Goal: Transaction & Acquisition: Purchase product/service

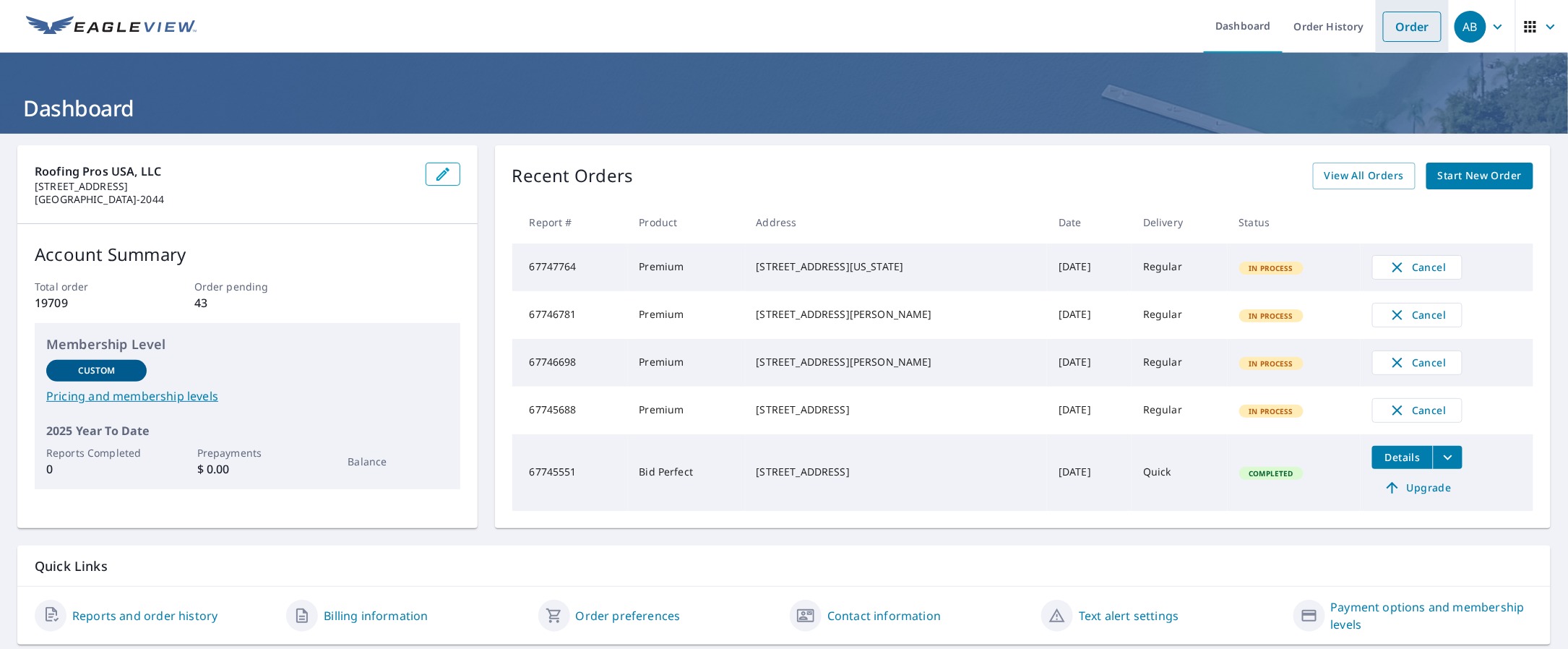
click at [1390, 28] on link "Order" at bounding box center [1412, 27] width 59 height 31
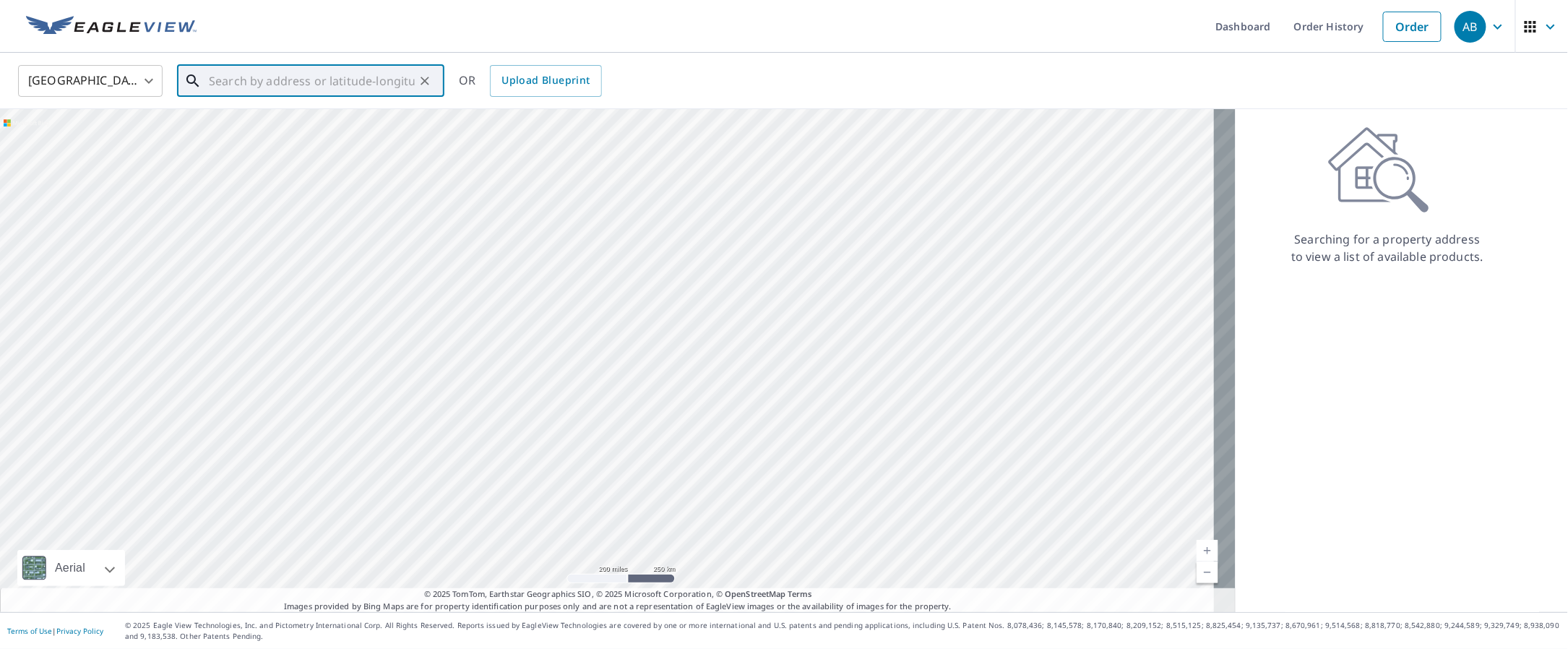
paste input "[STREET_ADDRESS]"
click at [279, 123] on span "[STREET_ADDRESS]" at bounding box center [320, 123] width 227 height 18
type input "[STREET_ADDRESS]"
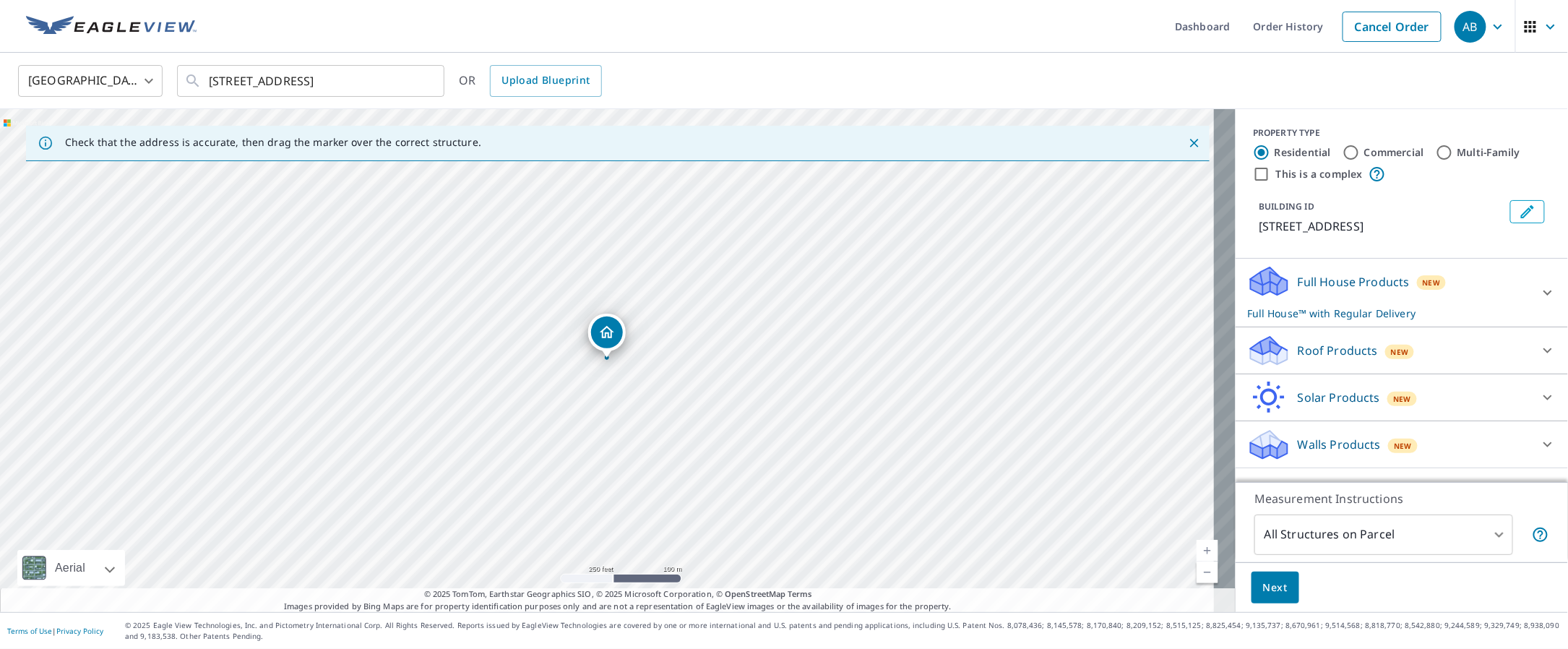
click at [605, 358] on div at bounding box center [606, 358] width 6 height 6
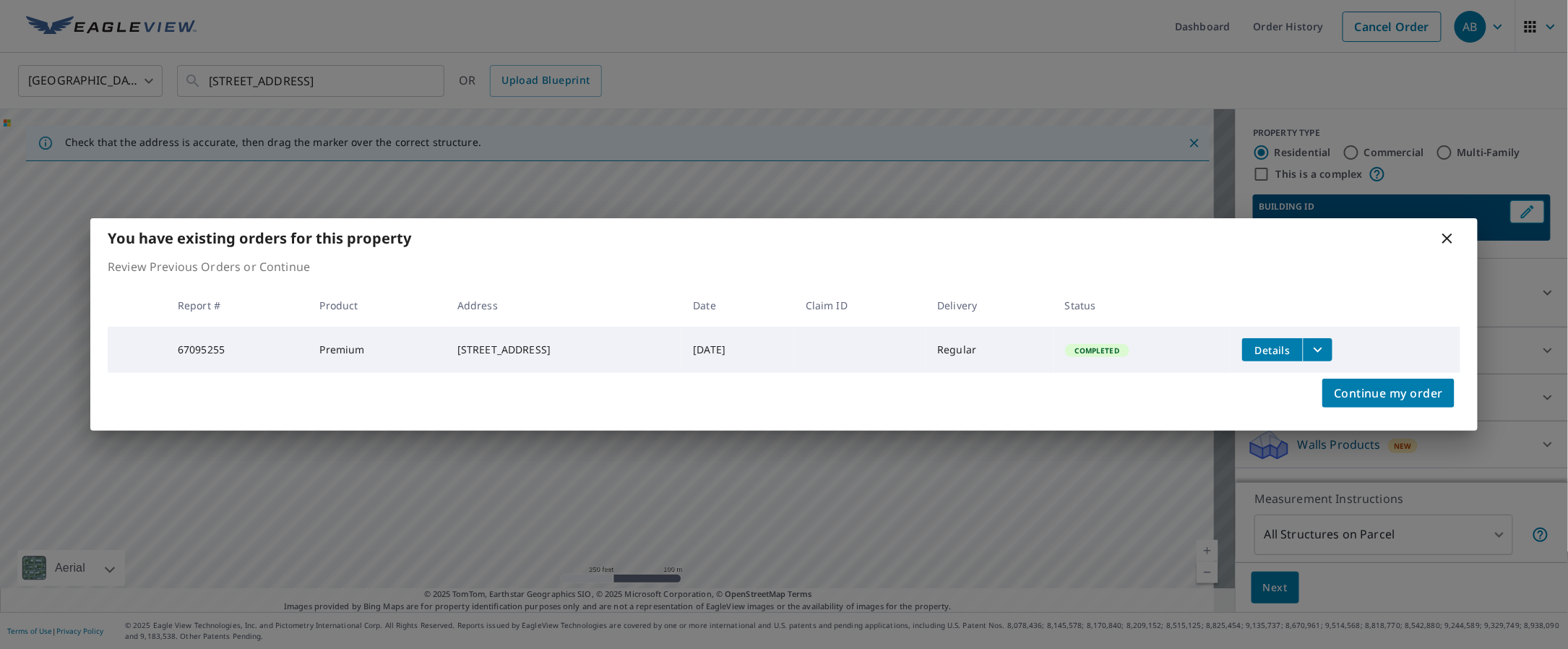
click at [1332, 343] on button "filesDropdownBtn-67095255" at bounding box center [1317, 349] width 30 height 23
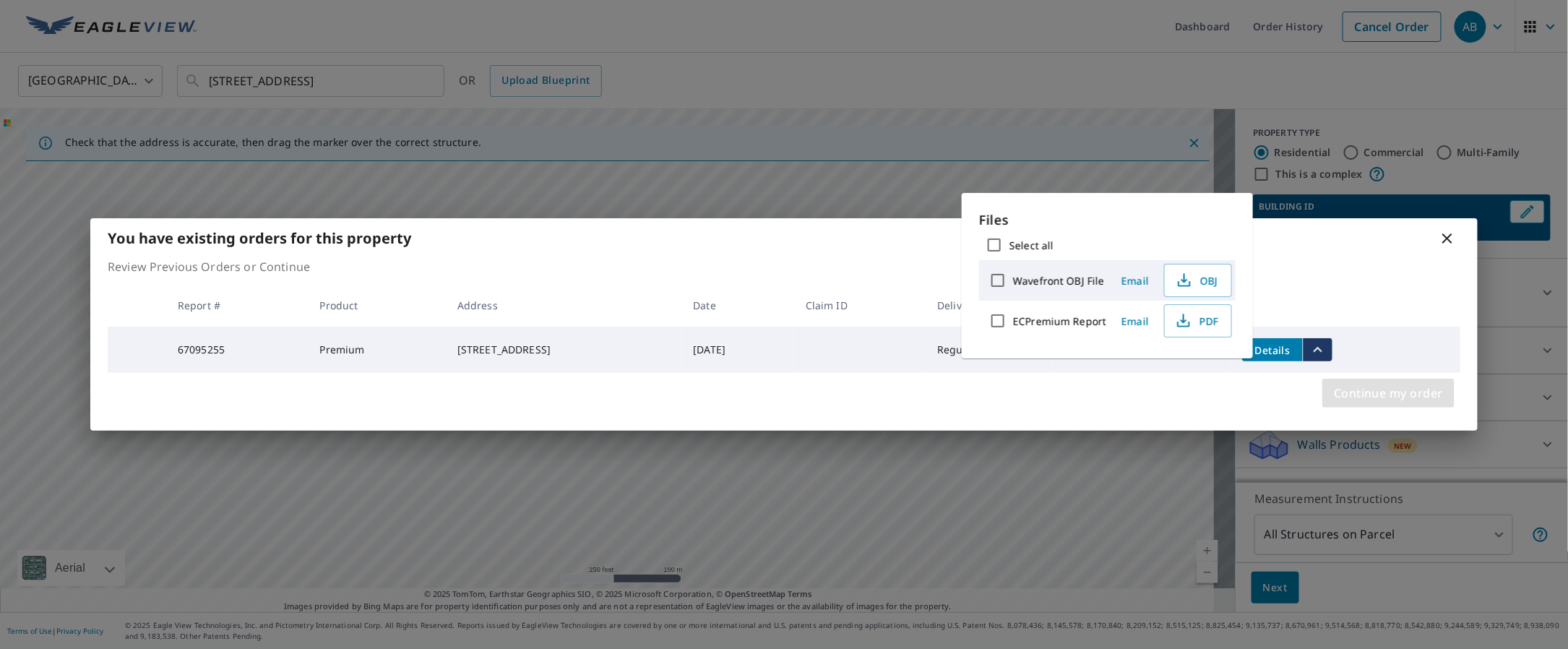
click at [1375, 393] on span "Continue my order" at bounding box center [1389, 393] width 109 height 20
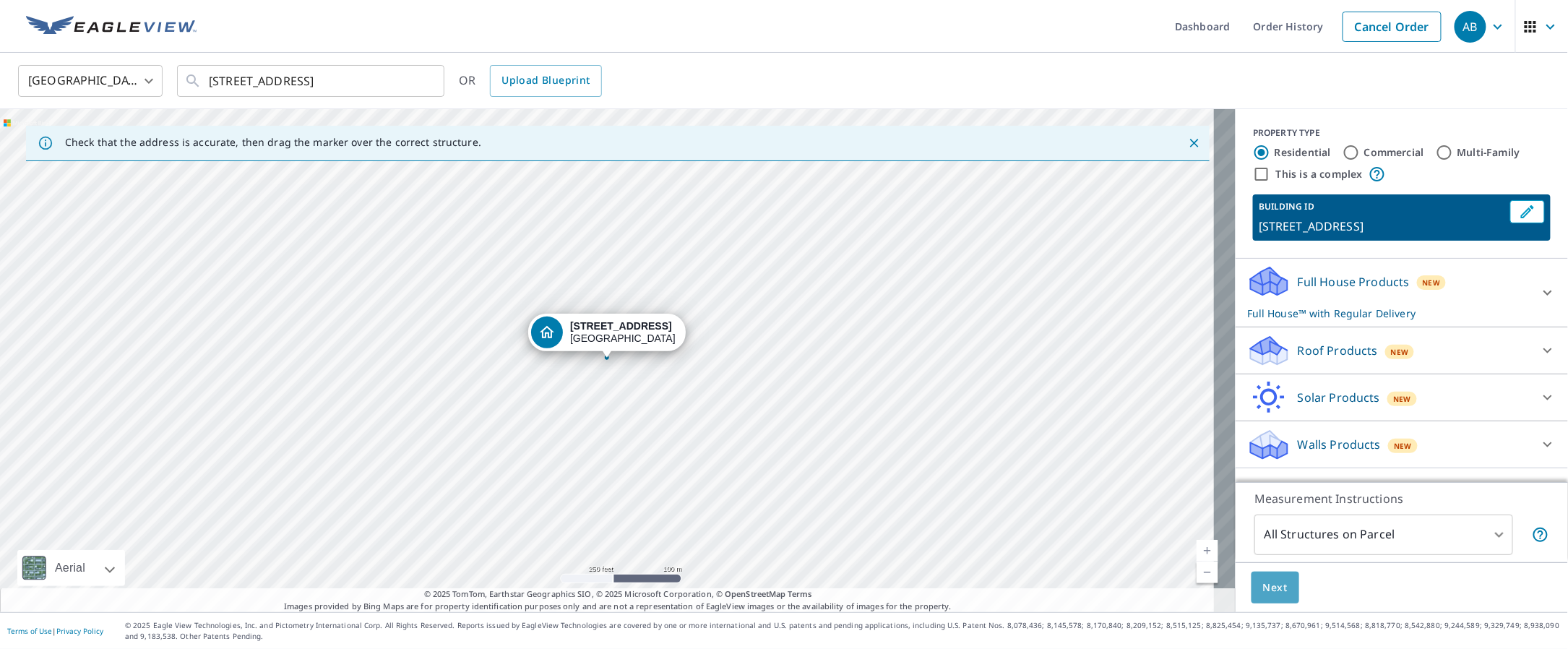
click at [1263, 579] on span "Next" at bounding box center [1275, 588] width 25 height 18
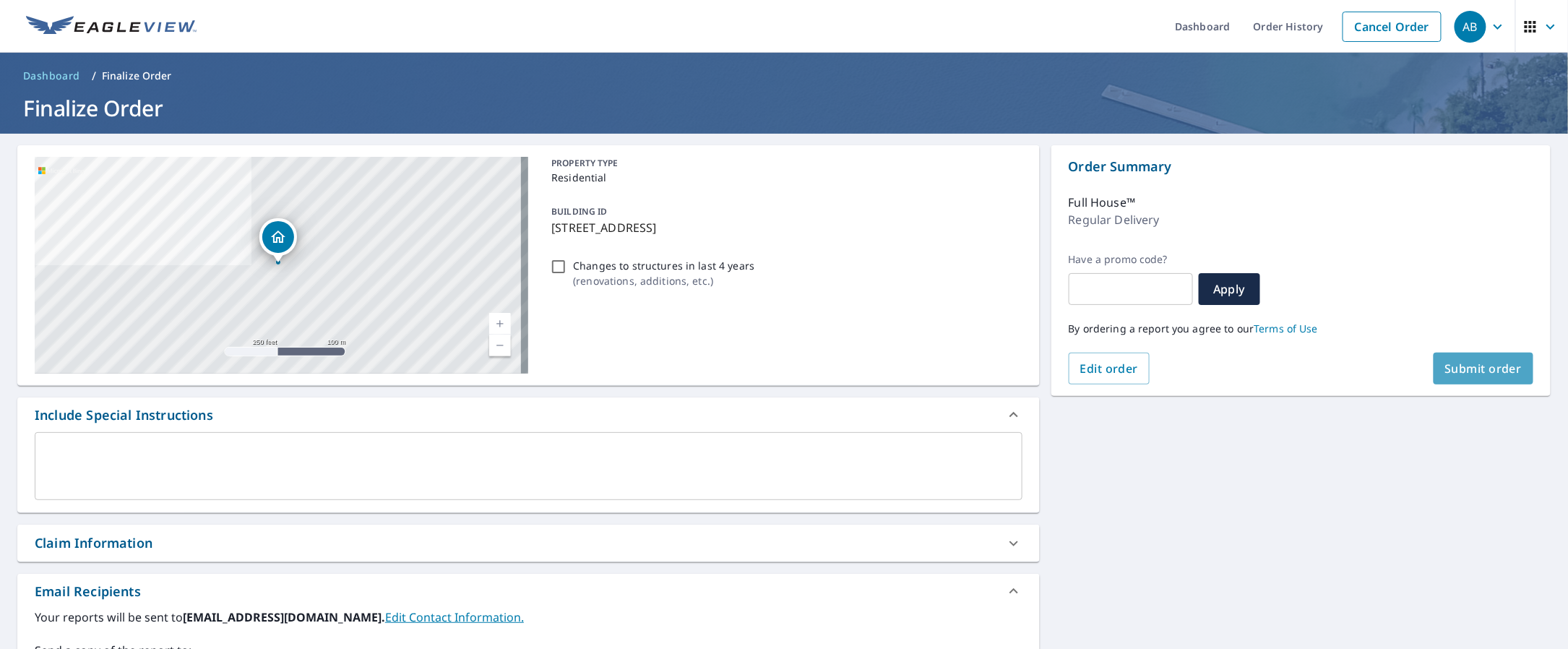
click at [1463, 373] on span "Submit order" at bounding box center [1483, 369] width 77 height 16
checkbox input "true"
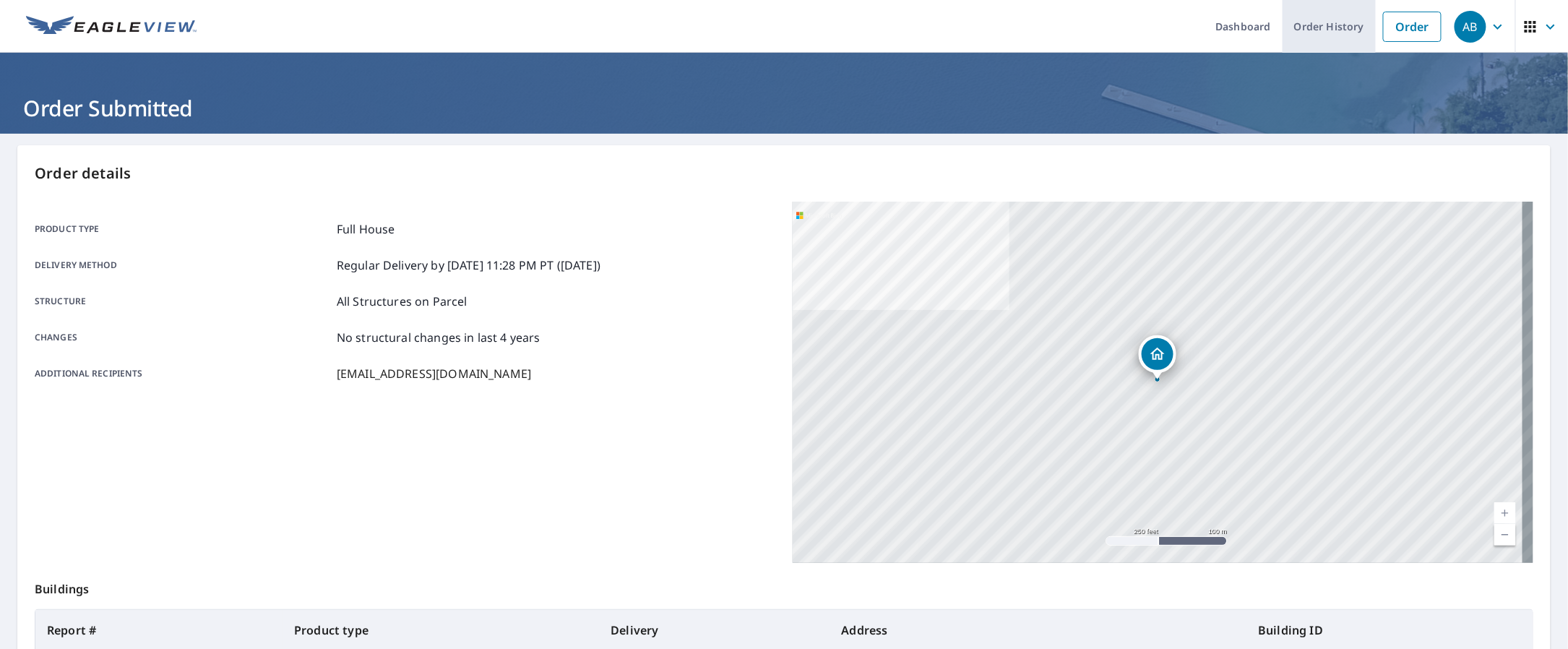
click at [1328, 23] on link "Order History" at bounding box center [1329, 27] width 93 height 53
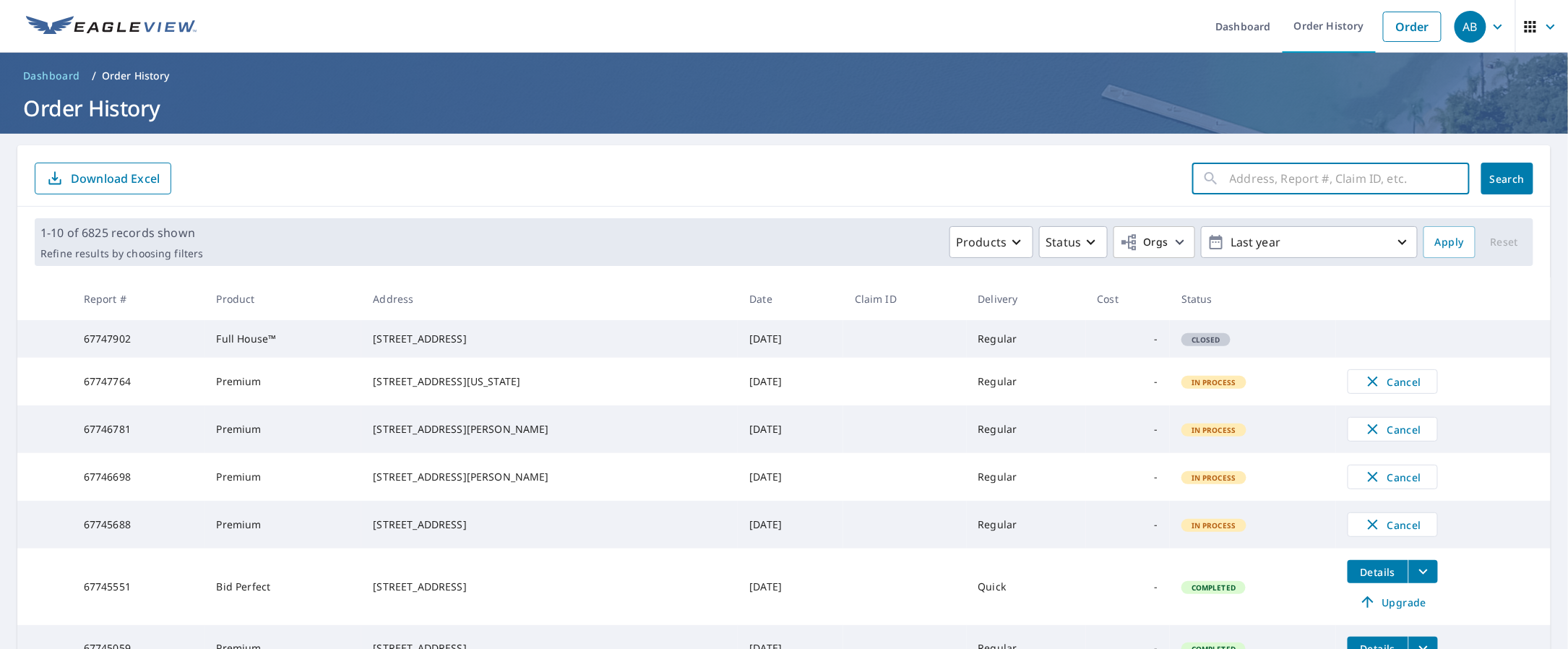
paste input "[PERSON_NAME]"
type input "[PERSON_NAME]"
drag, startPoint x: 1309, startPoint y: 180, endPoint x: 1182, endPoint y: 199, distance: 128.4
click at [1182, 199] on div "[PERSON_NAME] ​ Search Download Excel" at bounding box center [784, 176] width 1533 height 61
drag, startPoint x: 1310, startPoint y: 180, endPoint x: 1209, endPoint y: 186, distance: 101.2
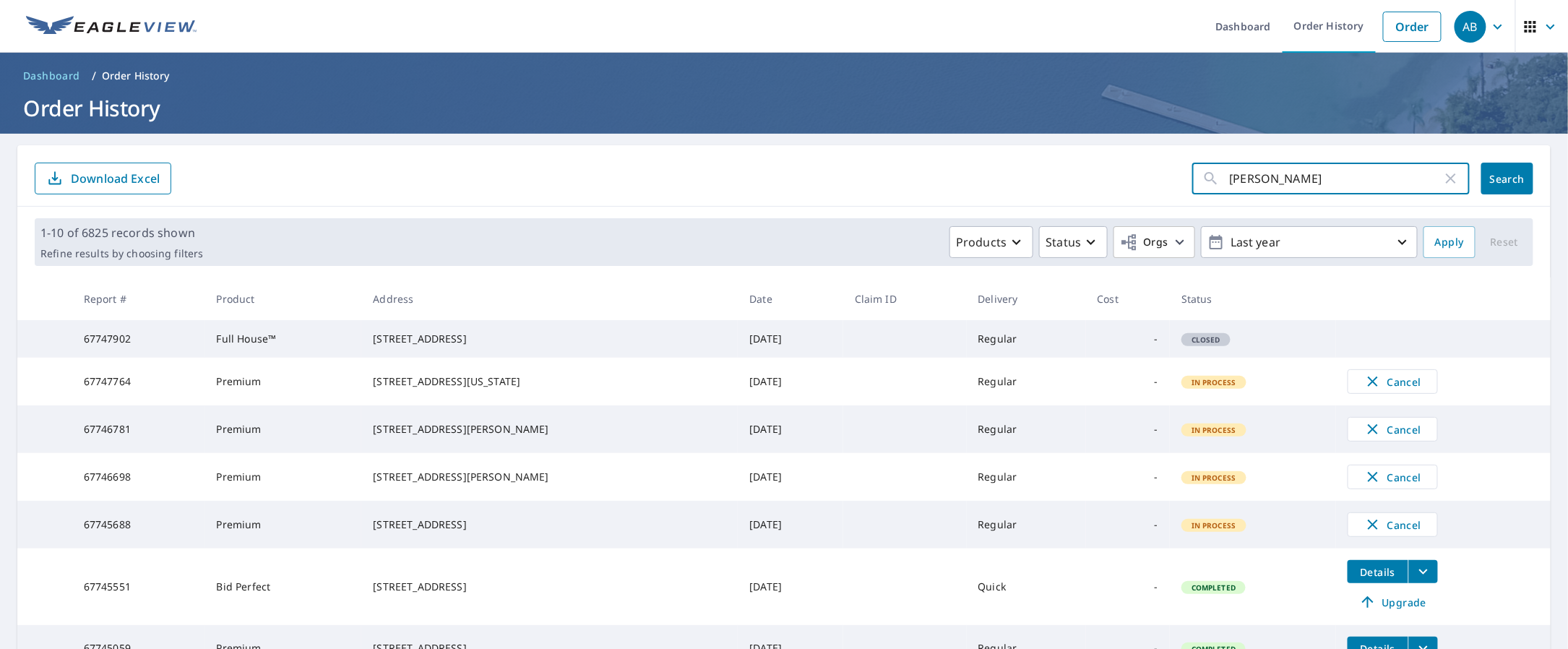
click at [1230, 186] on input "[PERSON_NAME]" at bounding box center [1336, 179] width 213 height 40
paste input "[STREET_ADDRESS]"
type input "[STREET_ADDRESS]"
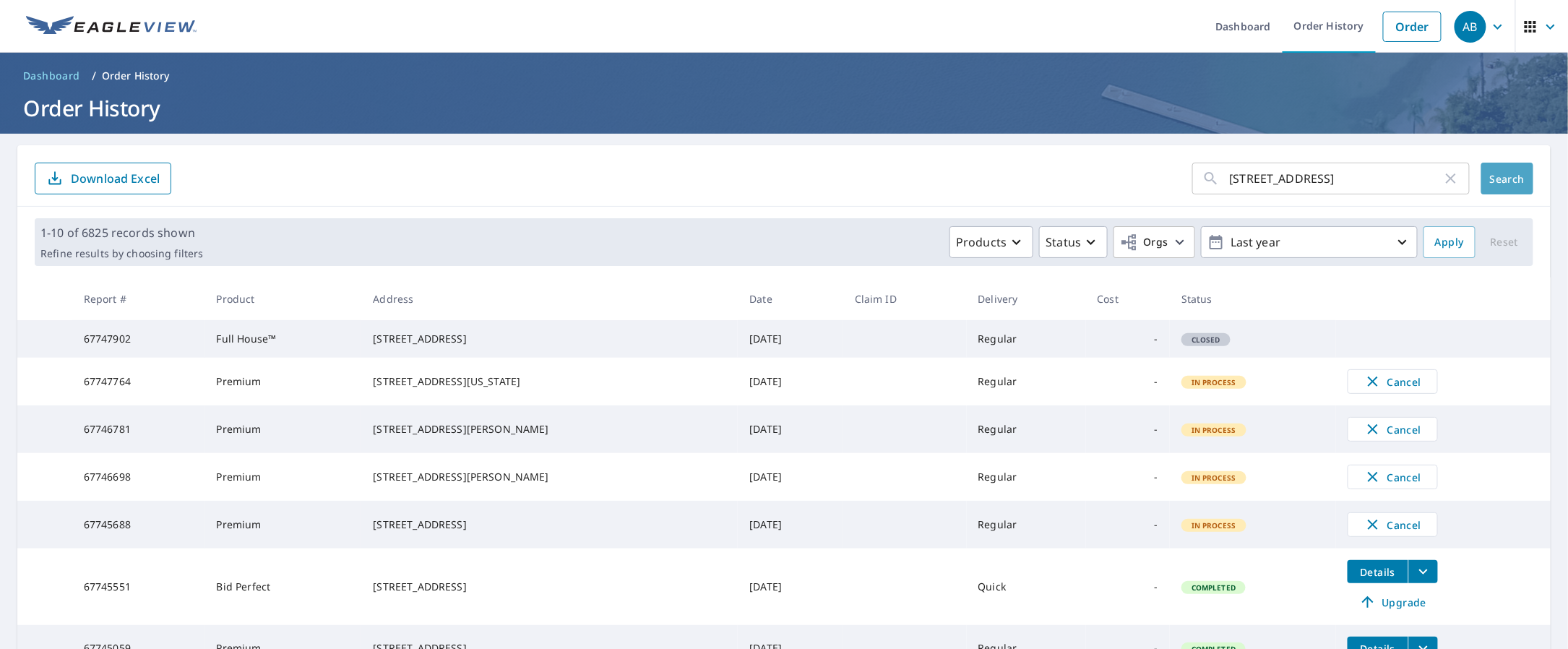
click at [1508, 173] on button "Search" at bounding box center [1507, 178] width 52 height 31
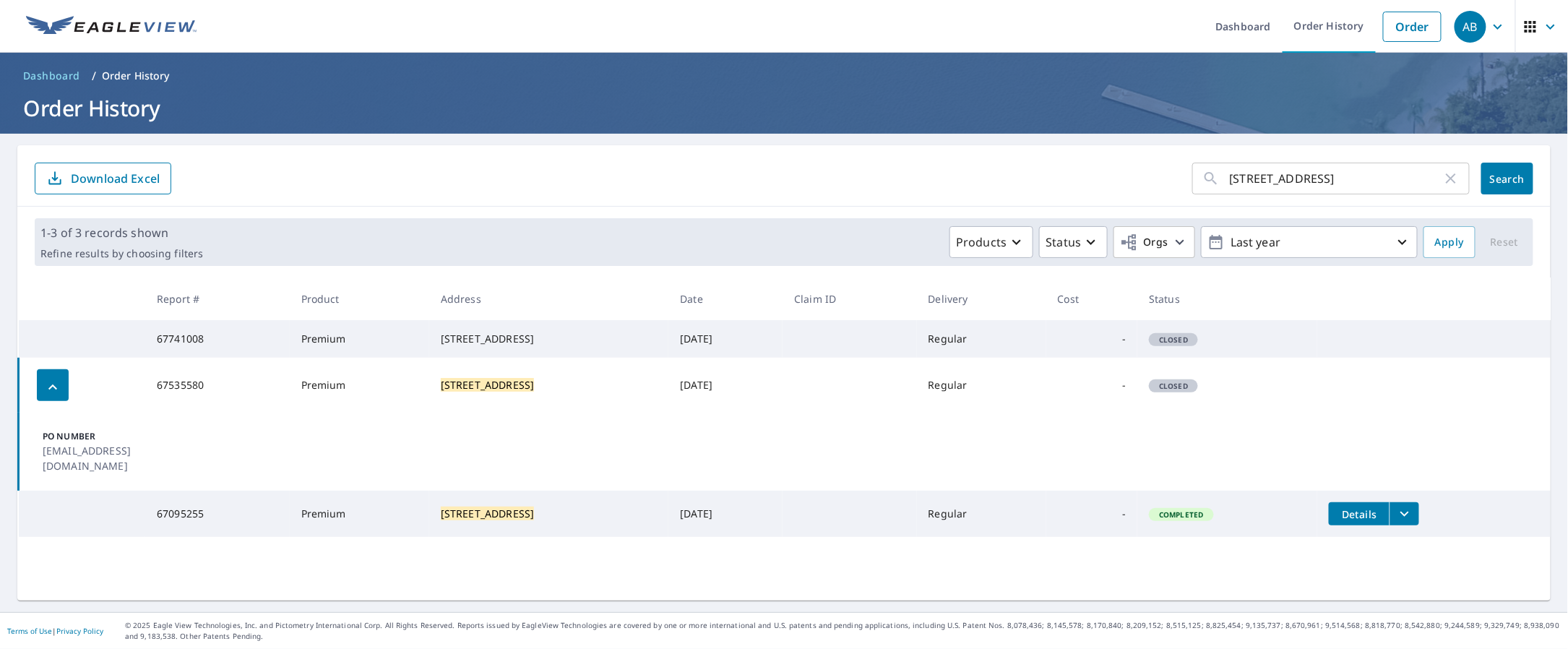
click at [1414, 505] on td "Details" at bounding box center [1434, 513] width 233 height 46
click at [1405, 511] on icon "filesDropdownBtn-67095255" at bounding box center [1405, 514] width 18 height 18
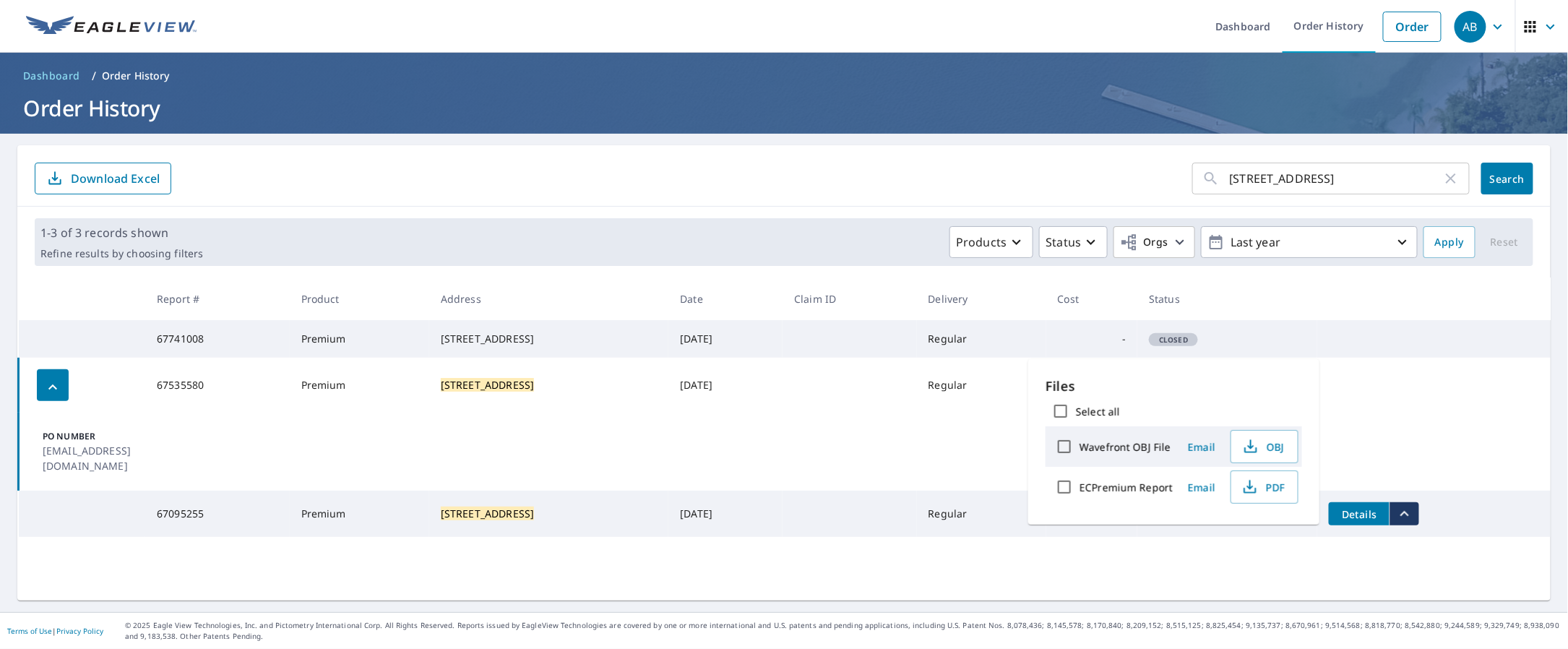
click at [1361, 511] on span "Details" at bounding box center [1359, 514] width 43 height 14
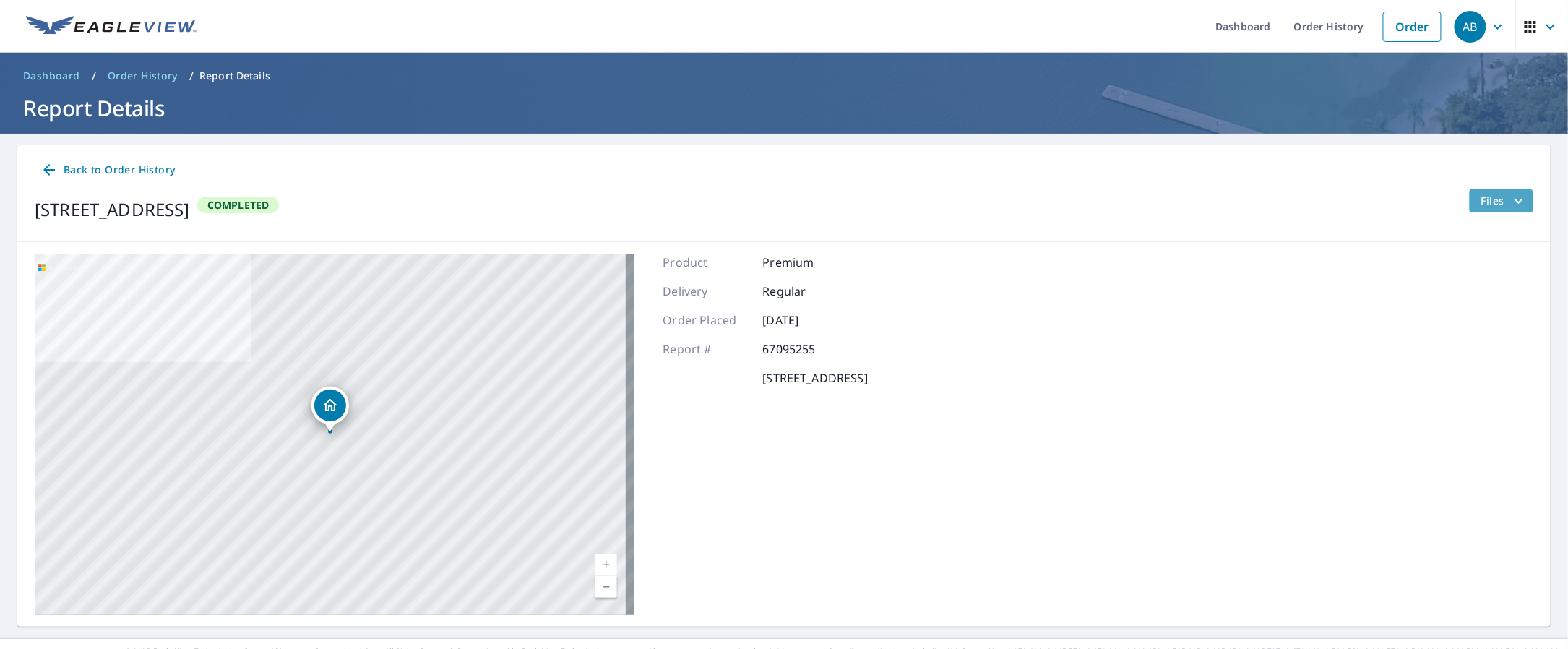
click at [1485, 198] on span "Files" at bounding box center [1504, 201] width 46 height 18
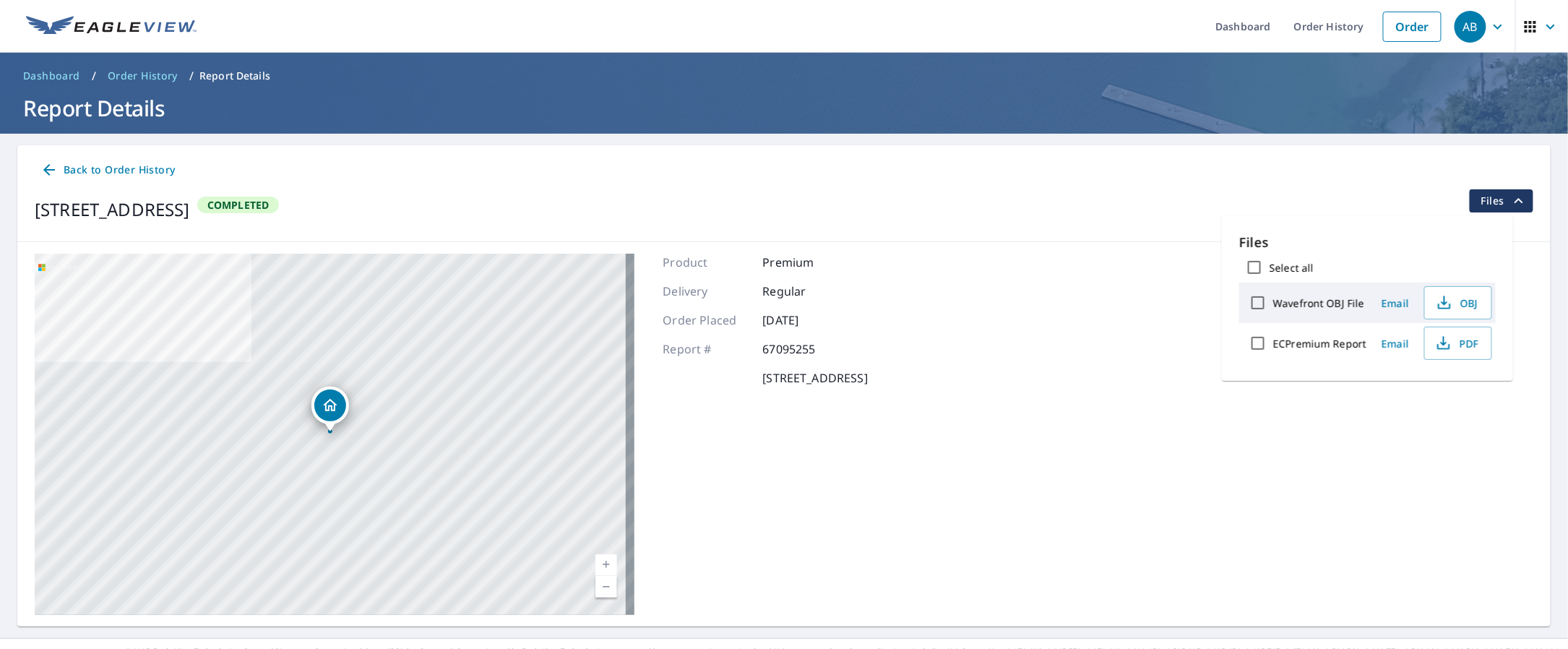
click at [1075, 440] on div "[STREET_ADDRESS] Aerial Road A standard road map Aerial A detailed look from ab…" at bounding box center [784, 435] width 1533 height 385
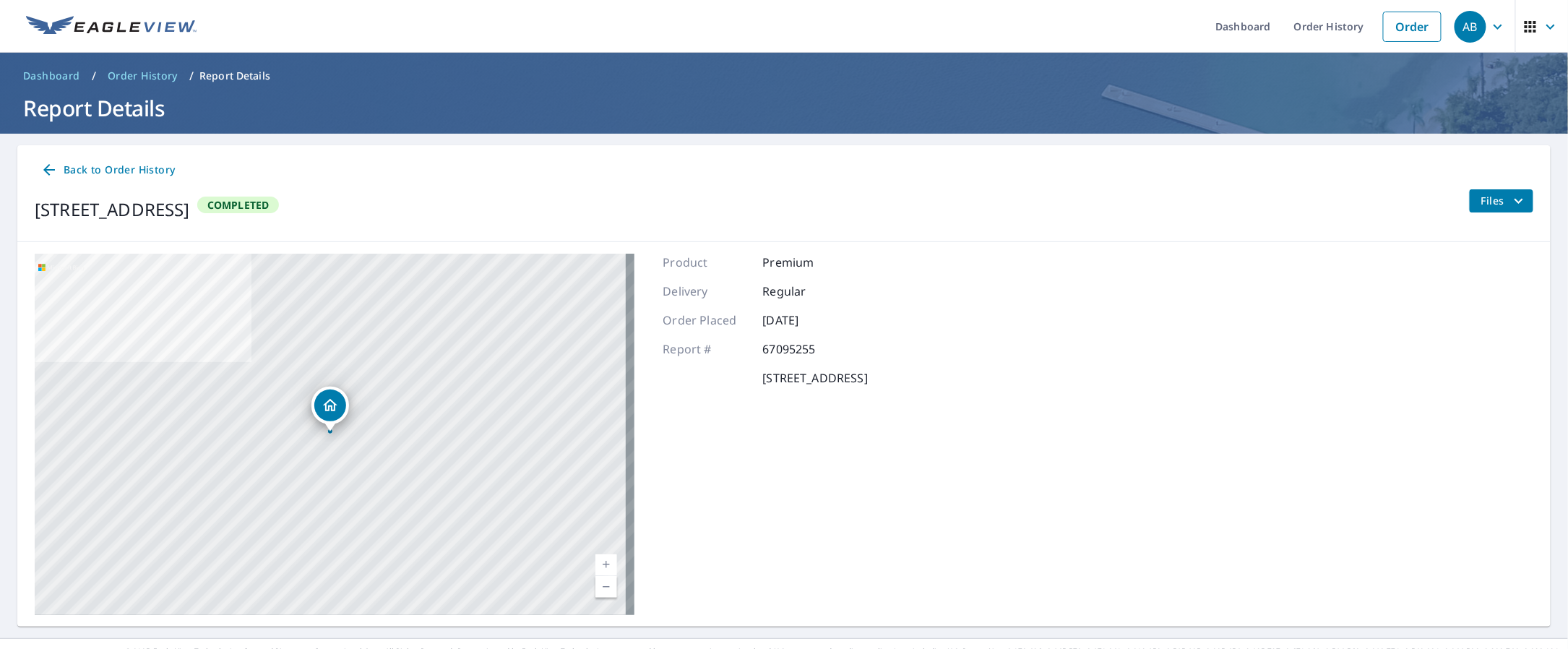
click at [324, 424] on div "[STREET_ADDRESS]" at bounding box center [330, 405] width 38 height 38
click at [324, 420] on div "[STREET_ADDRESS]" at bounding box center [330, 405] width 158 height 38
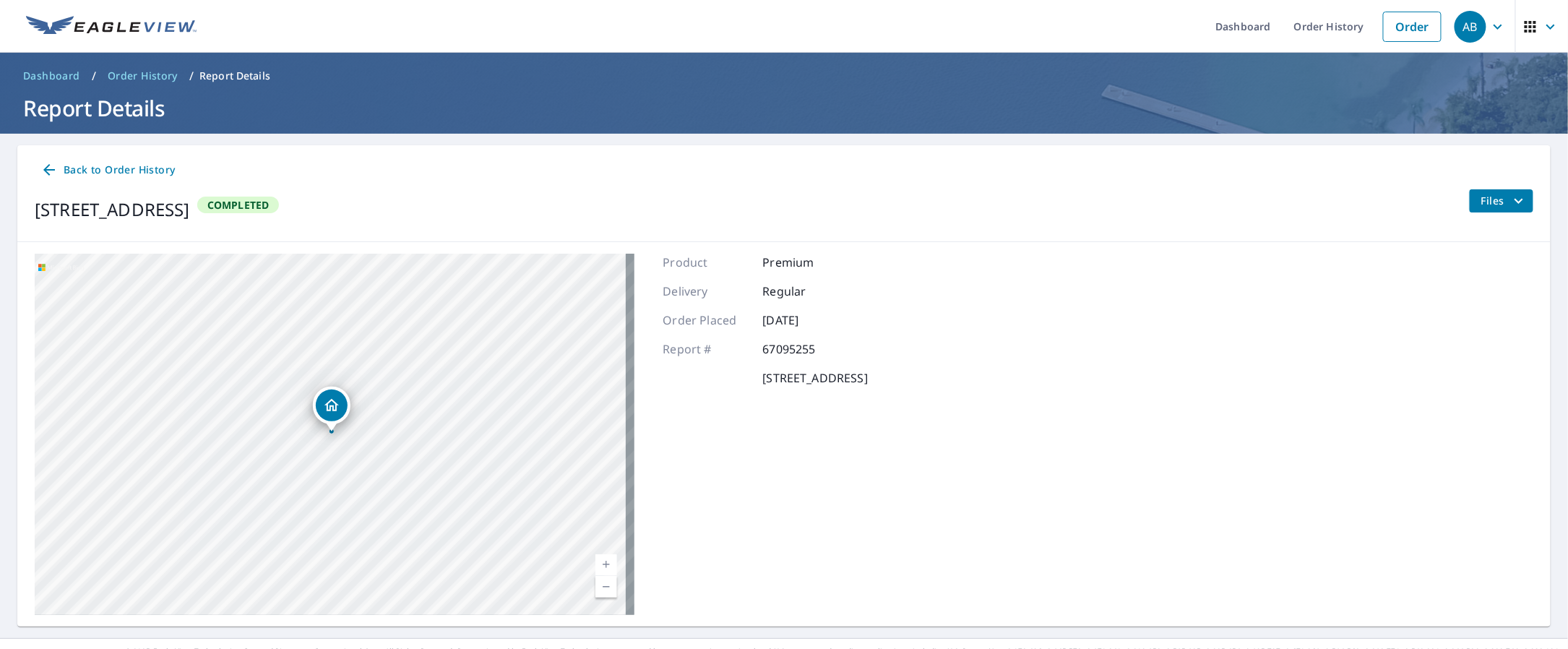
click at [336, 413] on icon "Dropped pin, building 1, Residential property, 917 SW Ave J Belle Glade, FL 334…" at bounding box center [332, 406] width 18 height 18
click at [335, 413] on div "[STREET_ADDRESS]" at bounding box center [345, 405] width 105 height 25
drag, startPoint x: 353, startPoint y: 492, endPoint x: 386, endPoint y: 329, distance: 166.3
click at [386, 329] on div "[STREET_ADDRESS]" at bounding box center [334, 434] width 600 height 362
click at [124, 69] on span "Order History" at bounding box center [142, 76] width 70 height 14
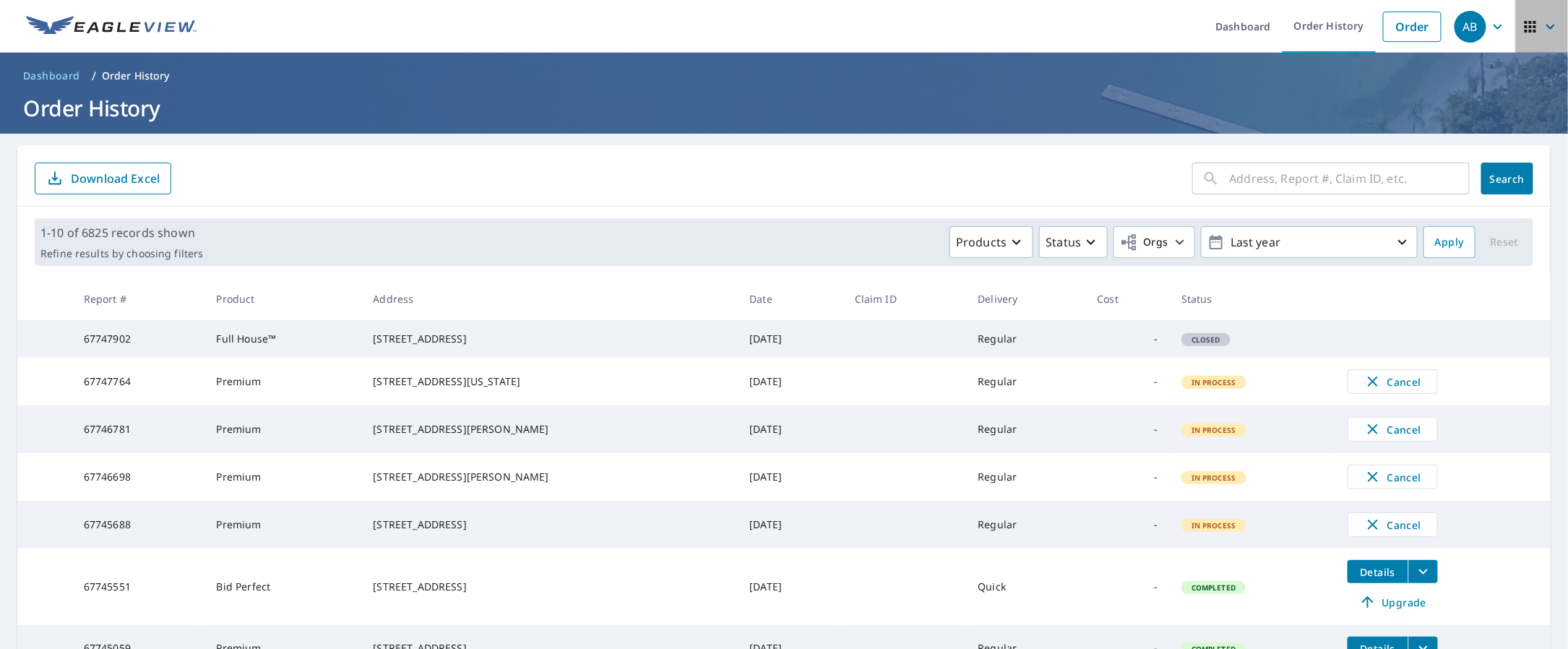
click at [1542, 22] on icon "button" at bounding box center [1551, 27] width 18 height 18
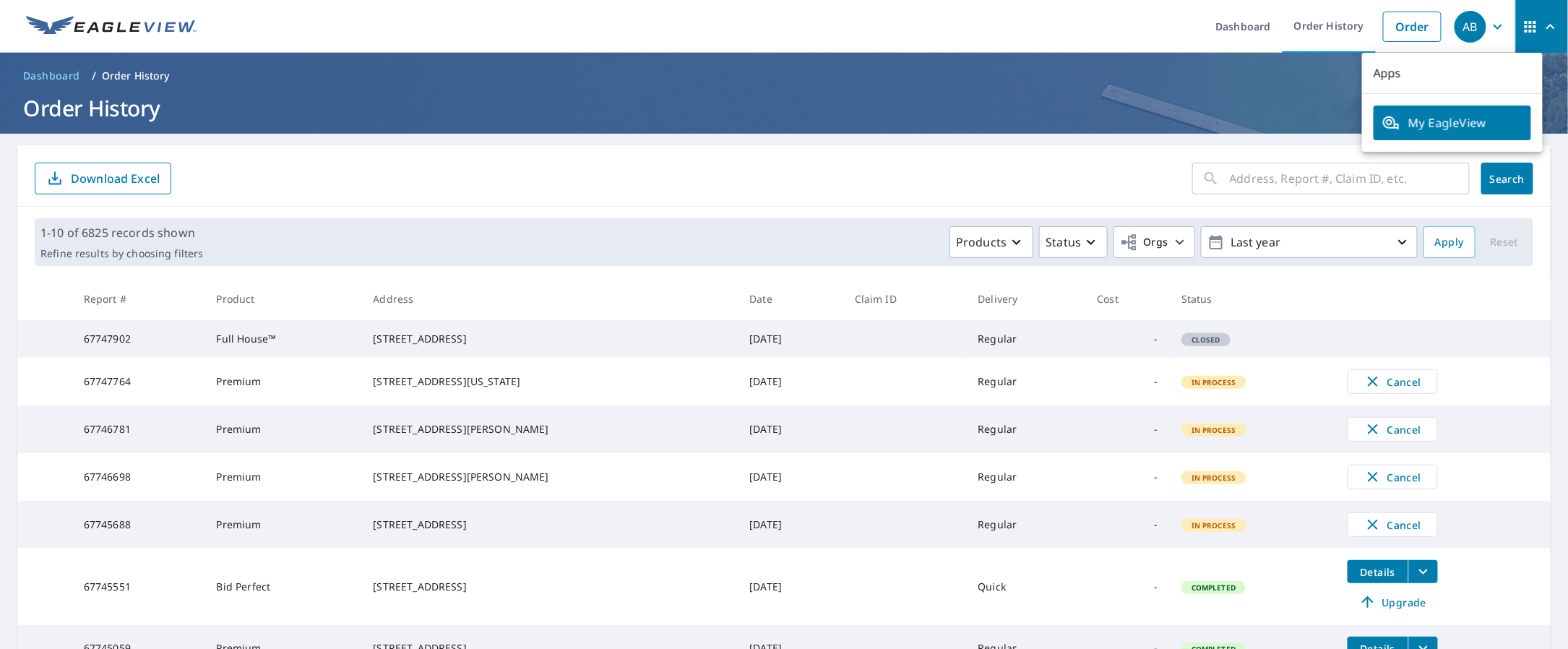
click at [997, 350] on td "Regular" at bounding box center [1026, 339] width 119 height 38
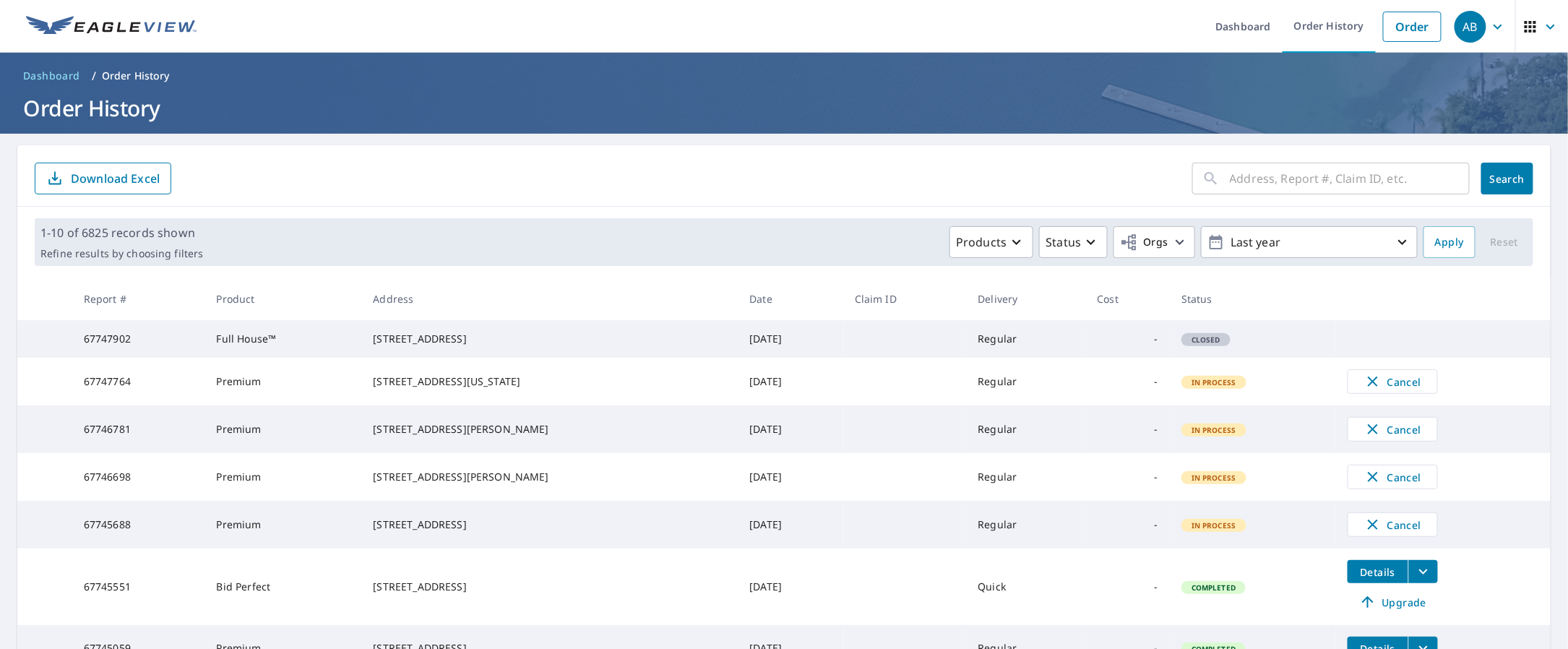
click at [437, 358] on td "[STREET_ADDRESS]" at bounding box center [550, 339] width 377 height 38
click at [243, 343] on td "Full House™" at bounding box center [283, 339] width 157 height 38
click at [111, 345] on td "67747902" at bounding box center [138, 339] width 133 height 38
click at [1189, 345] on span "Closed" at bounding box center [1205, 340] width 46 height 10
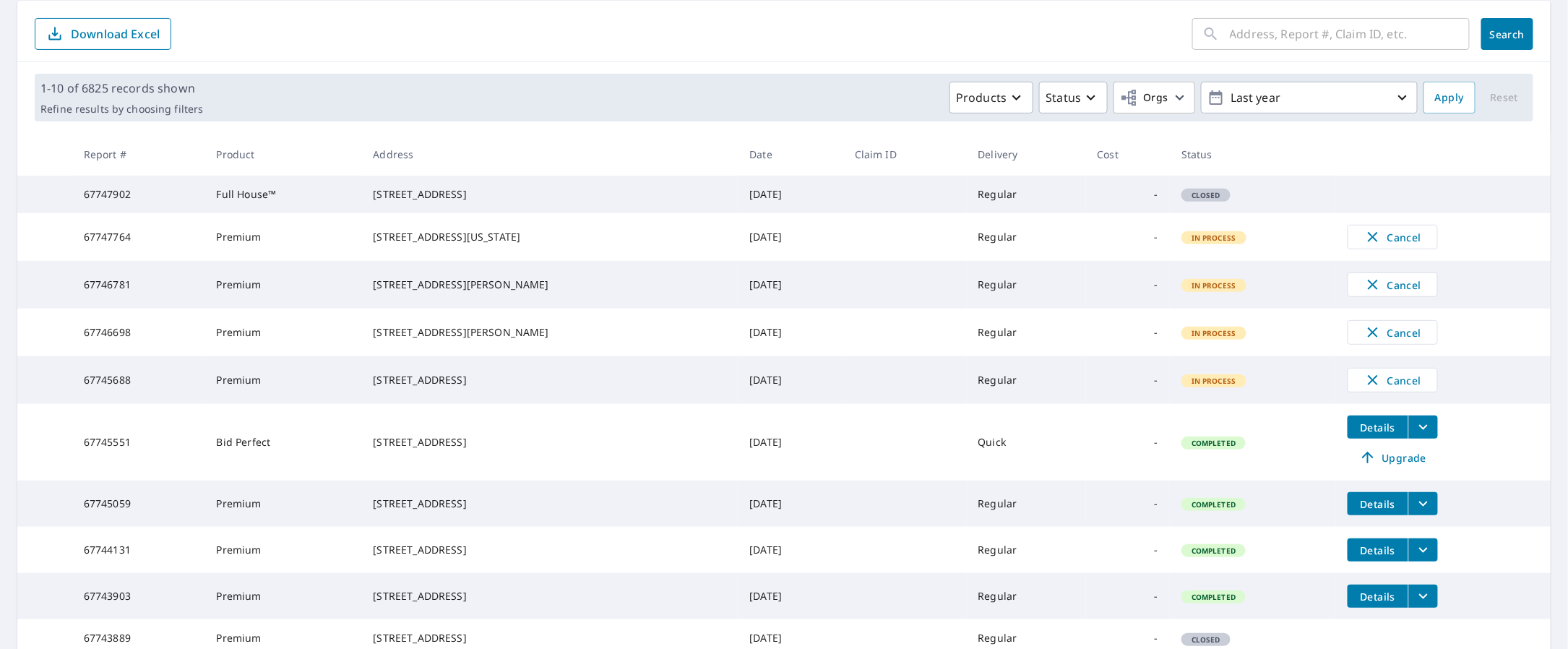
click at [1182, 200] on span "Closed" at bounding box center [1205, 195] width 46 height 10
